Goal: Information Seeking & Learning: Learn about a topic

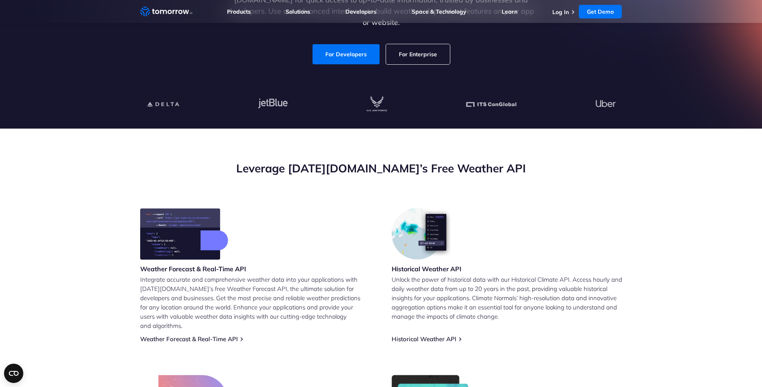
scroll to position [201, 0]
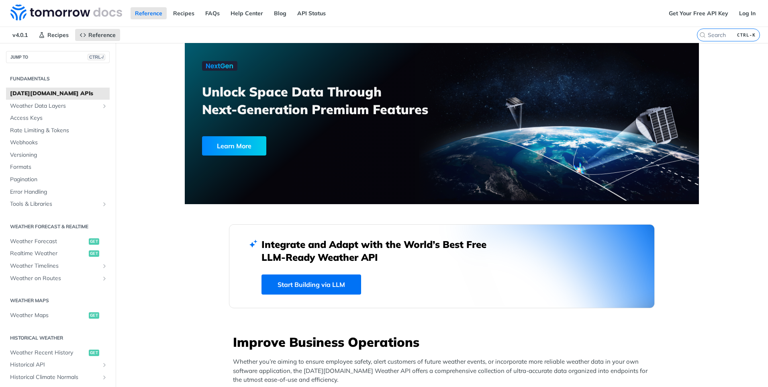
scroll to position [643, 0]
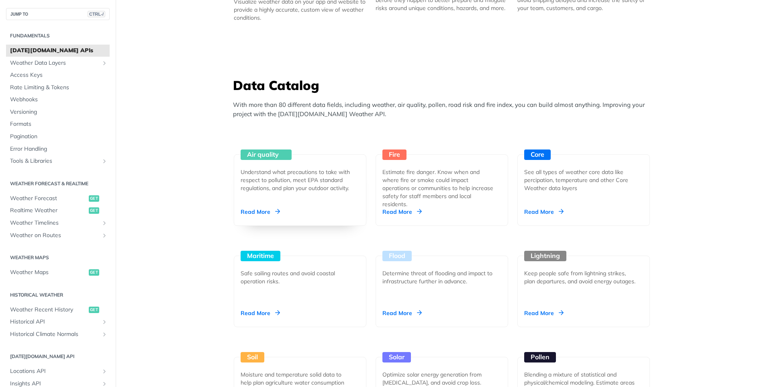
click at [252, 213] on div "Read More" at bounding box center [260, 212] width 39 height 8
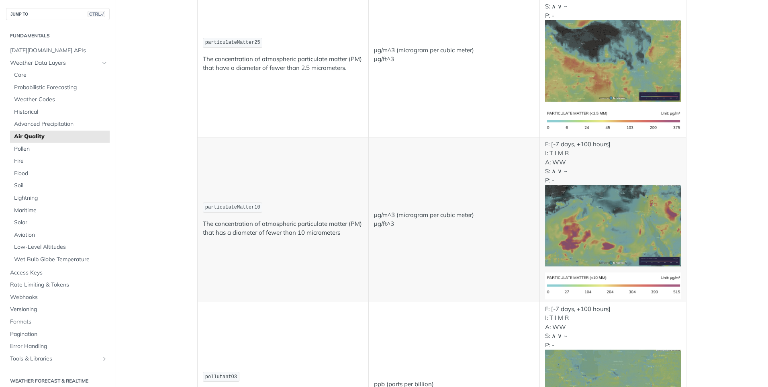
scroll to position [201, 0]
